Goal: Transaction & Acquisition: Purchase product/service

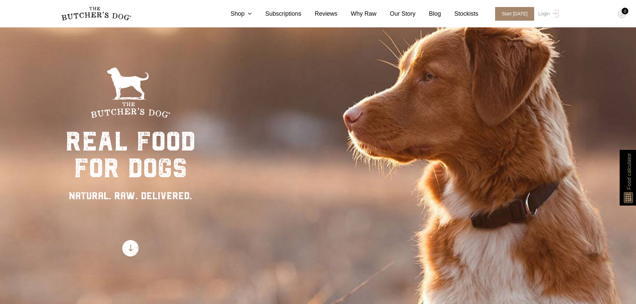
scroll to position [33, 0]
click at [514, 14] on span "Start [DATE]" at bounding box center [514, 14] width 39 height 14
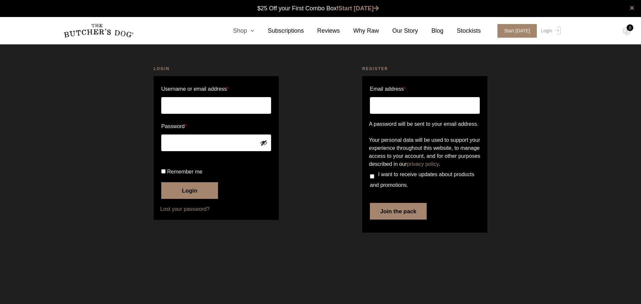
click at [254, 30] on icon at bounding box center [250, 31] width 7 height 6
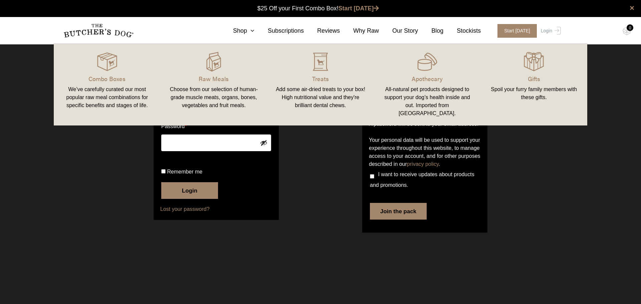
click at [577, 164] on div "Login Username or email address * Password * Remember me Login Lost your passwo…" at bounding box center [320, 150] width 641 height 186
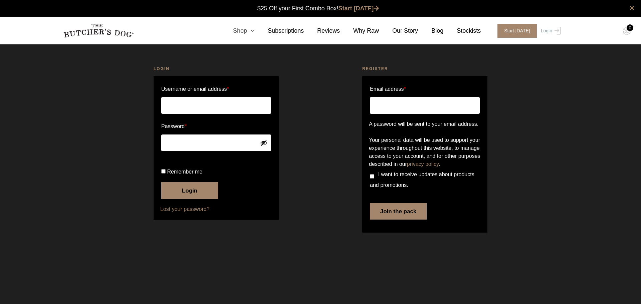
click at [254, 31] on icon at bounding box center [250, 31] width 7 height 6
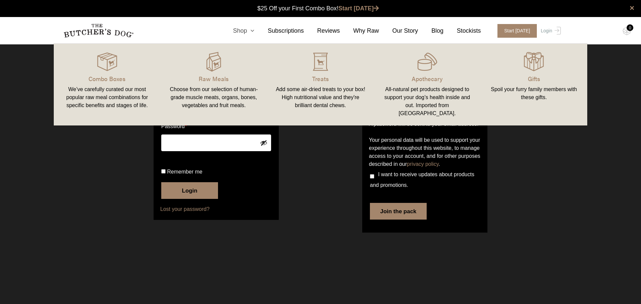
click at [247, 31] on link "Shop" at bounding box center [237, 30] width 35 height 9
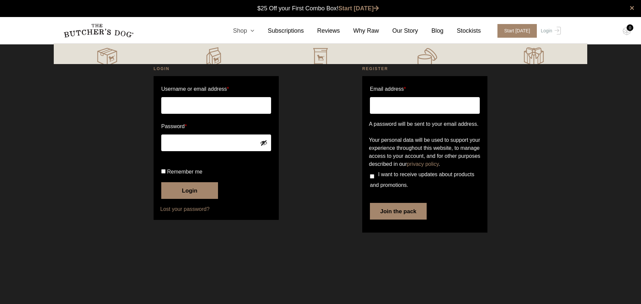
click at [247, 31] on link "Shop" at bounding box center [237, 30] width 35 height 9
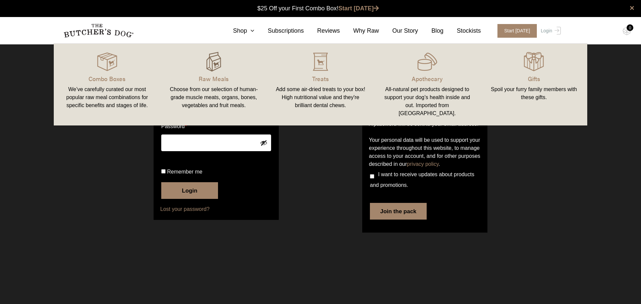
click at [212, 65] on img at bounding box center [214, 62] width 20 height 20
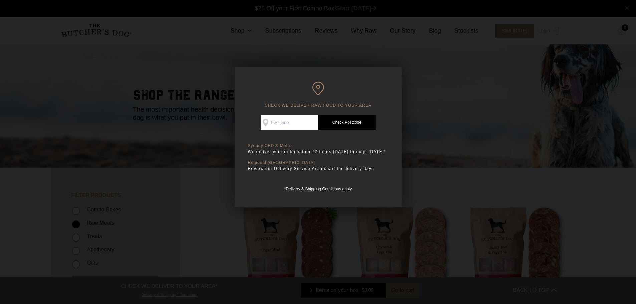
click at [293, 121] on input "Check Availability At" at bounding box center [289, 122] width 57 height 15
type input "4179"
click at [348, 119] on link "Check Postcode" at bounding box center [346, 122] width 57 height 15
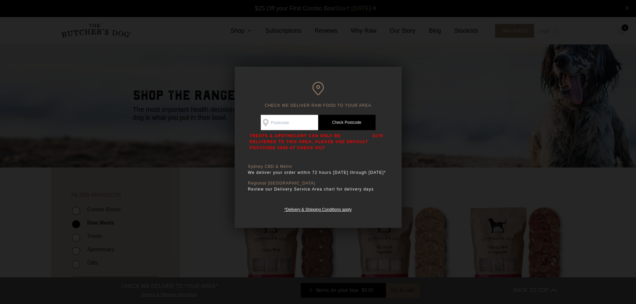
click at [337, 55] on div at bounding box center [318, 152] width 636 height 304
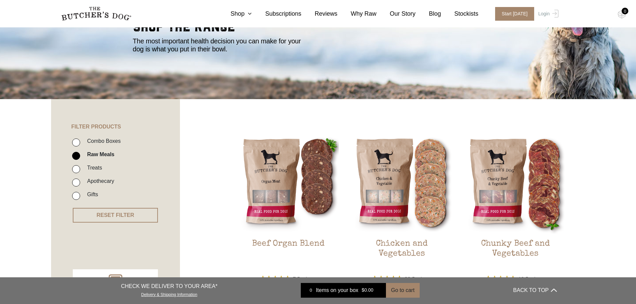
scroll to position [67, 0]
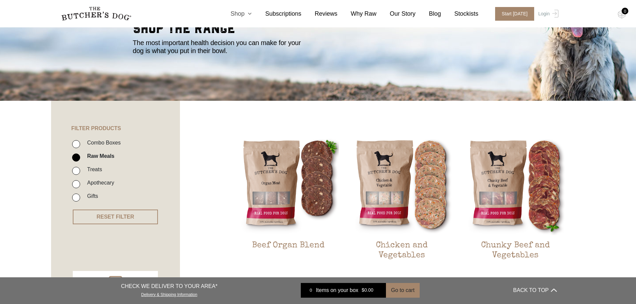
click at [252, 14] on icon at bounding box center [247, 14] width 7 height 6
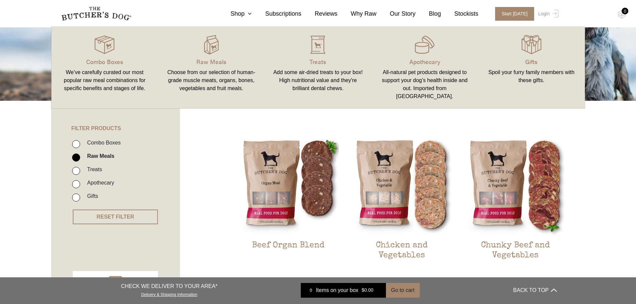
click at [317, 56] on link "Treats Add some air-dried treats to your box! High nutritional value and they'r…" at bounding box center [318, 67] width 107 height 68
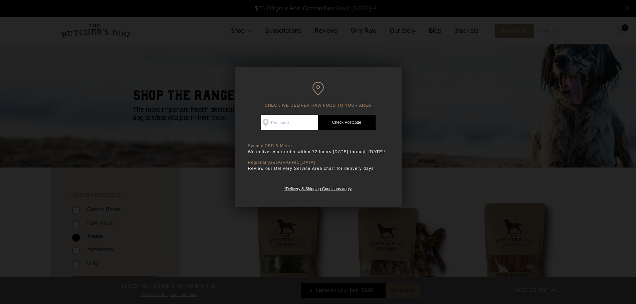
click at [299, 124] on input "Check Availability At" at bounding box center [289, 122] width 57 height 15
type input "4179"
click at [337, 120] on link "Check Postcode" at bounding box center [346, 122] width 57 height 15
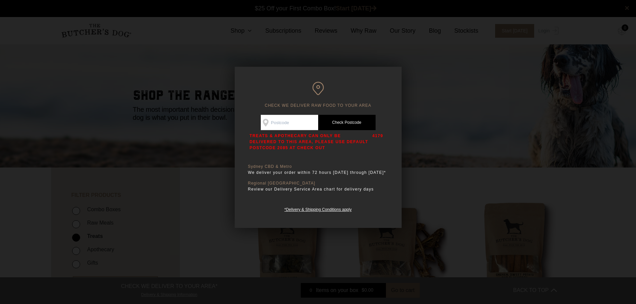
click at [474, 81] on div at bounding box center [318, 152] width 636 height 304
